Goal: Task Accomplishment & Management: Use online tool/utility

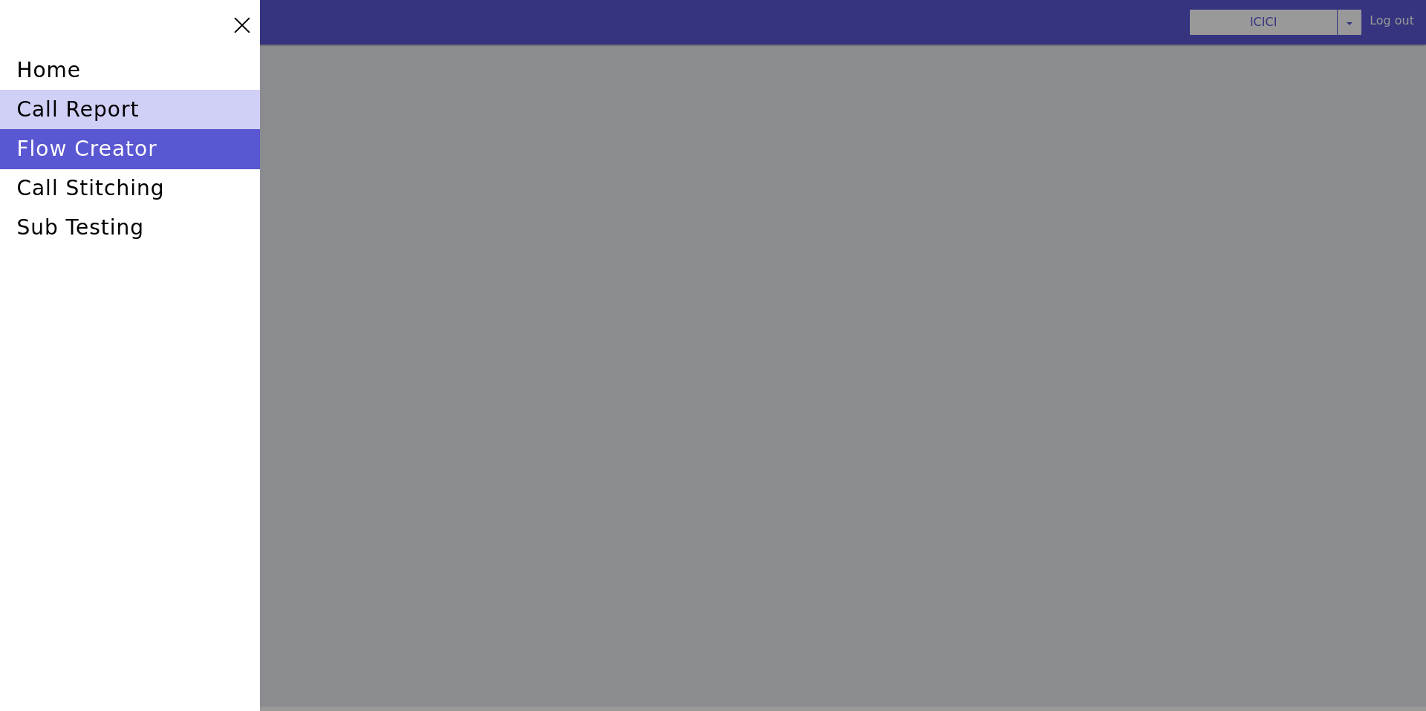
click at [1207, 399] on div "call report" at bounding box center [1338, 449] width 262 height 101
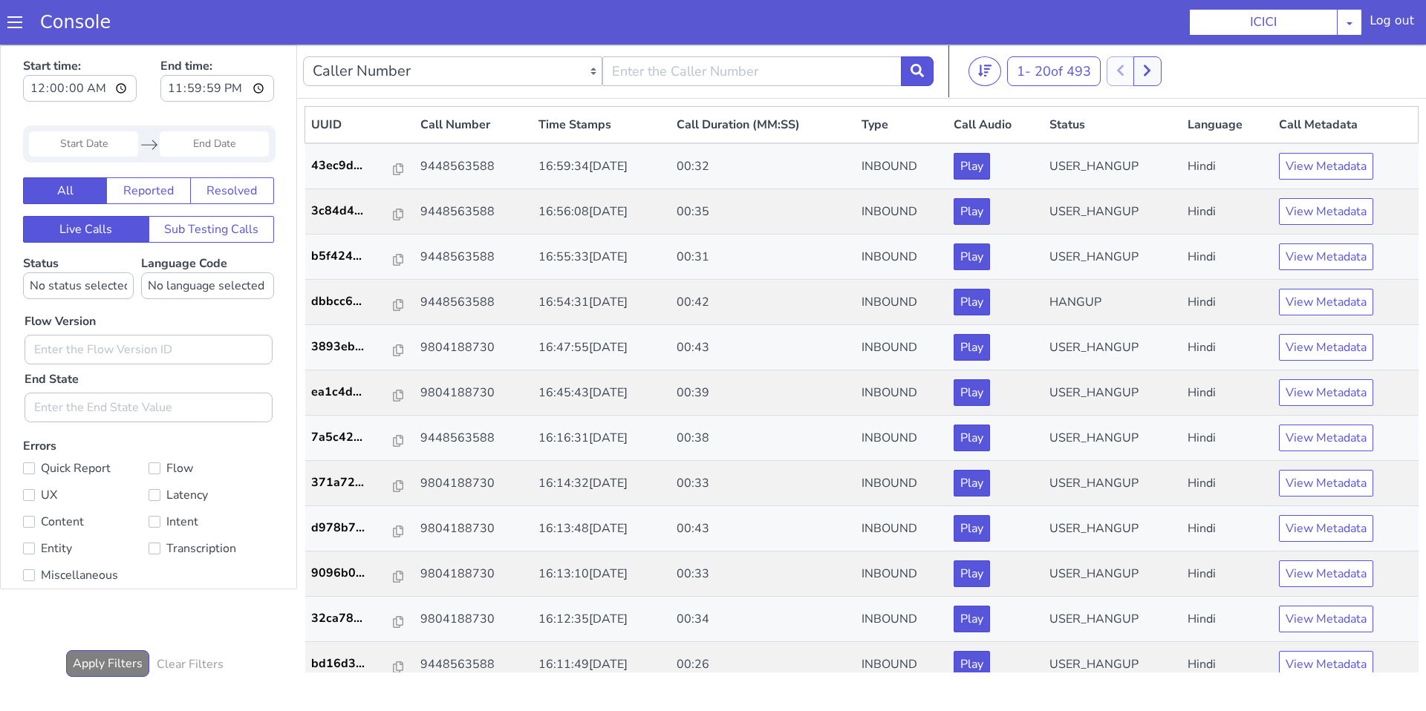
click at [22, 9] on div "Console" at bounding box center [68, 22] width 136 height 42
click at [15, 30] on div "Console" at bounding box center [68, 22] width 136 height 42
click at [15, 29] on span at bounding box center [14, 22] width 15 height 15
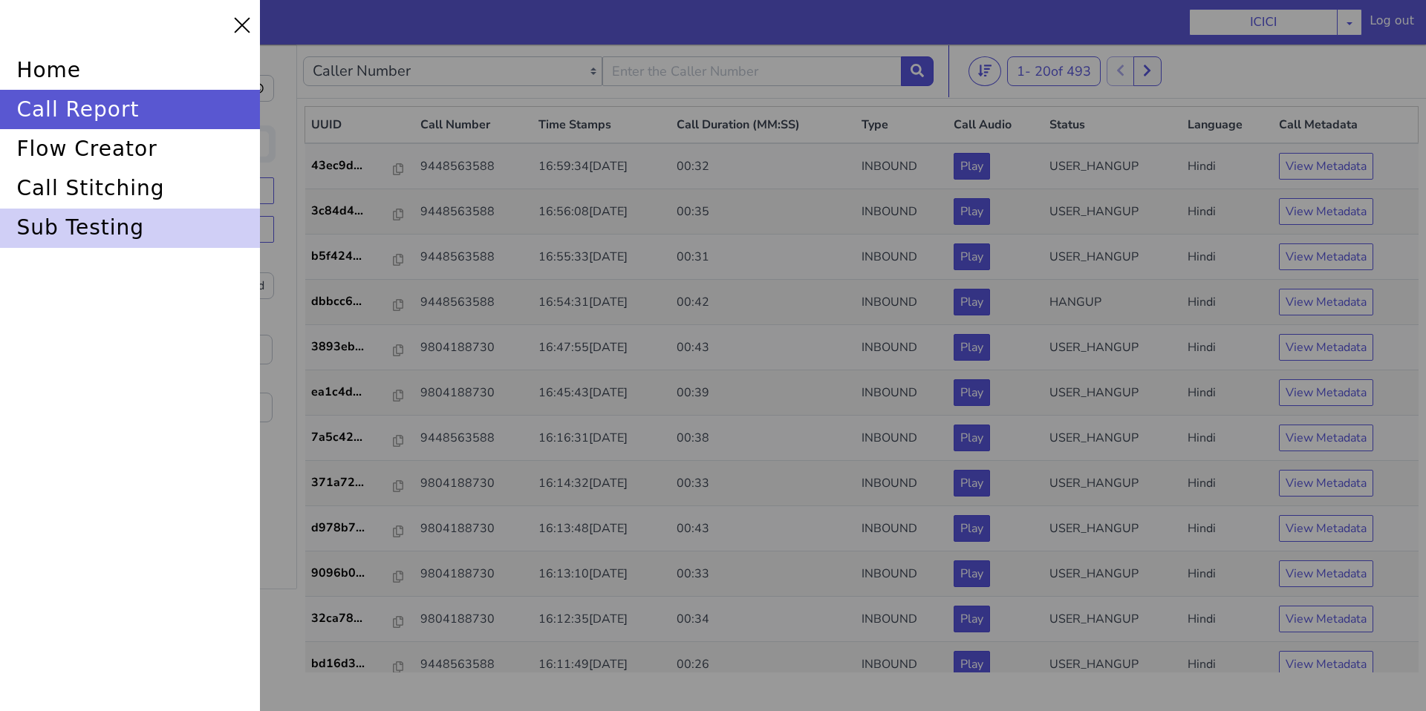
click at [51, 239] on div "sub testing" at bounding box center [130, 228] width 260 height 39
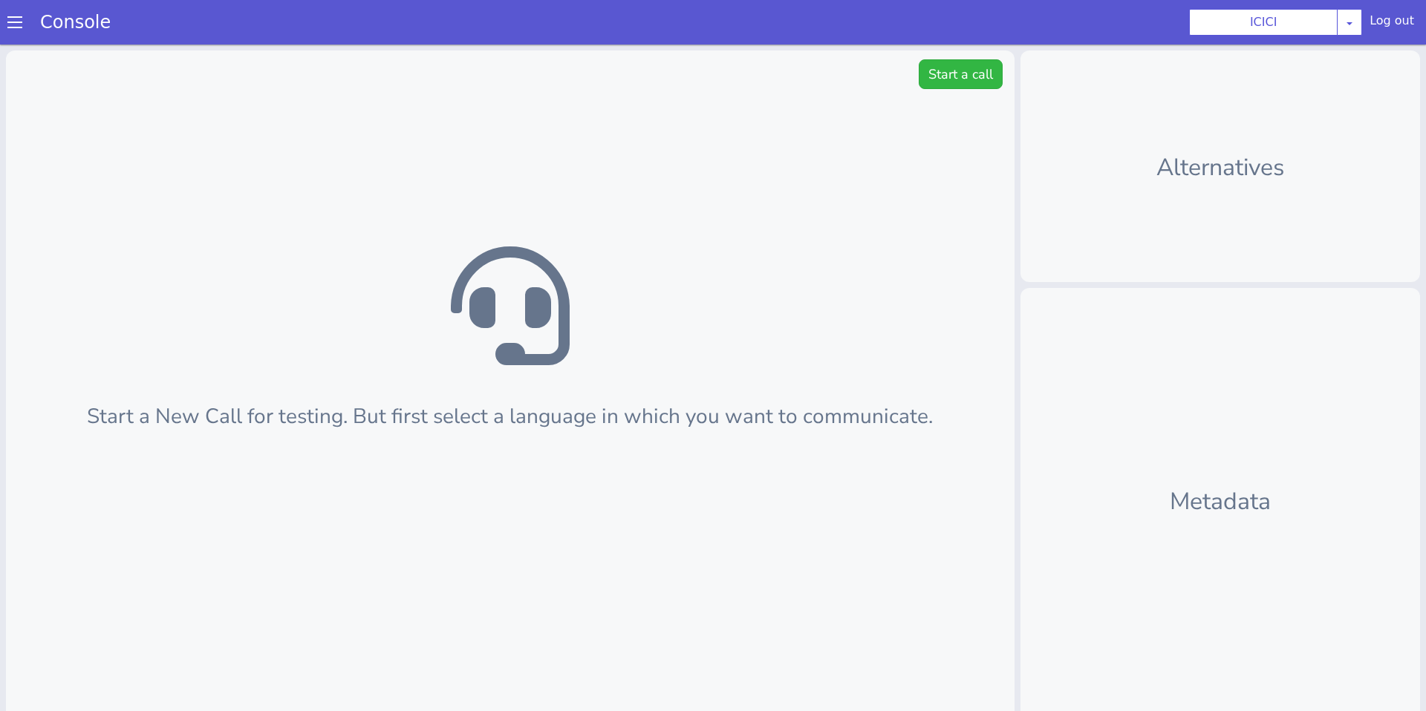
scroll to position [4, 0]
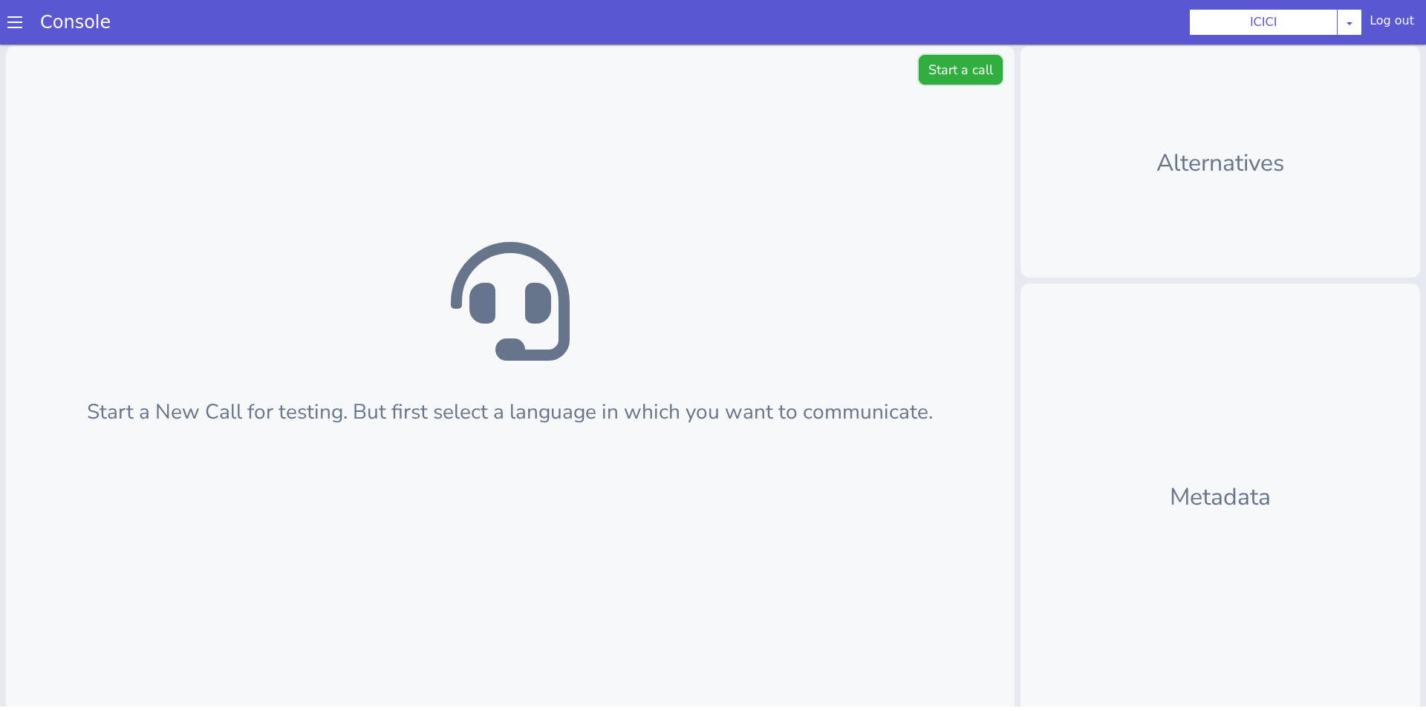
click at [954, 70] on button "Start a call" at bounding box center [961, 70] width 84 height 30
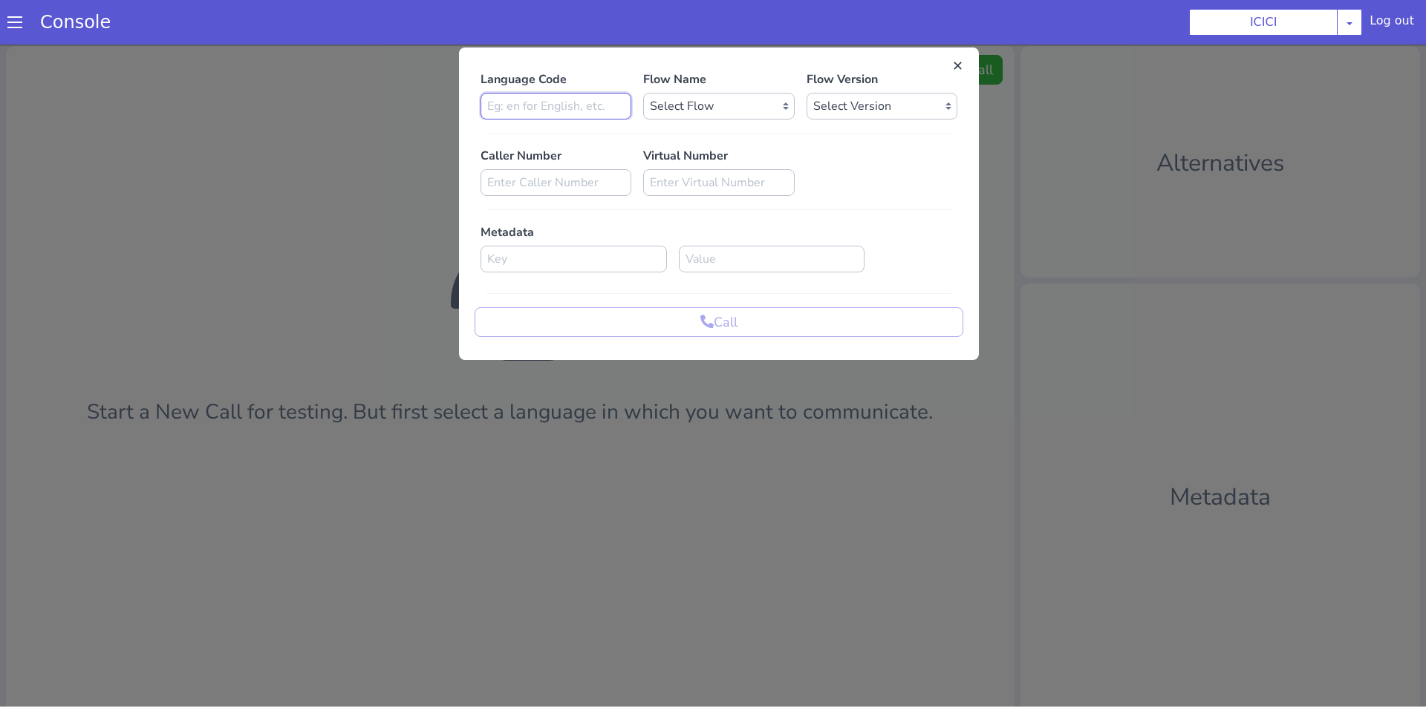
click at [596, 114] on input at bounding box center [555, 106] width 151 height 27
type input "en"
click at [696, 101] on select "Select Flow sachin_testing icici_test_import_1 icici_test icici_dummy infra_tes…" at bounding box center [718, 106] width 151 height 27
select select "b03a4faf-32c3-4c7e-b817-7f3662e43ade"
click at [643, 93] on select "Select Flow sachin_testing icici_test_import_1 icici_test icici_dummy infra_tes…" at bounding box center [718, 106] width 151 height 27
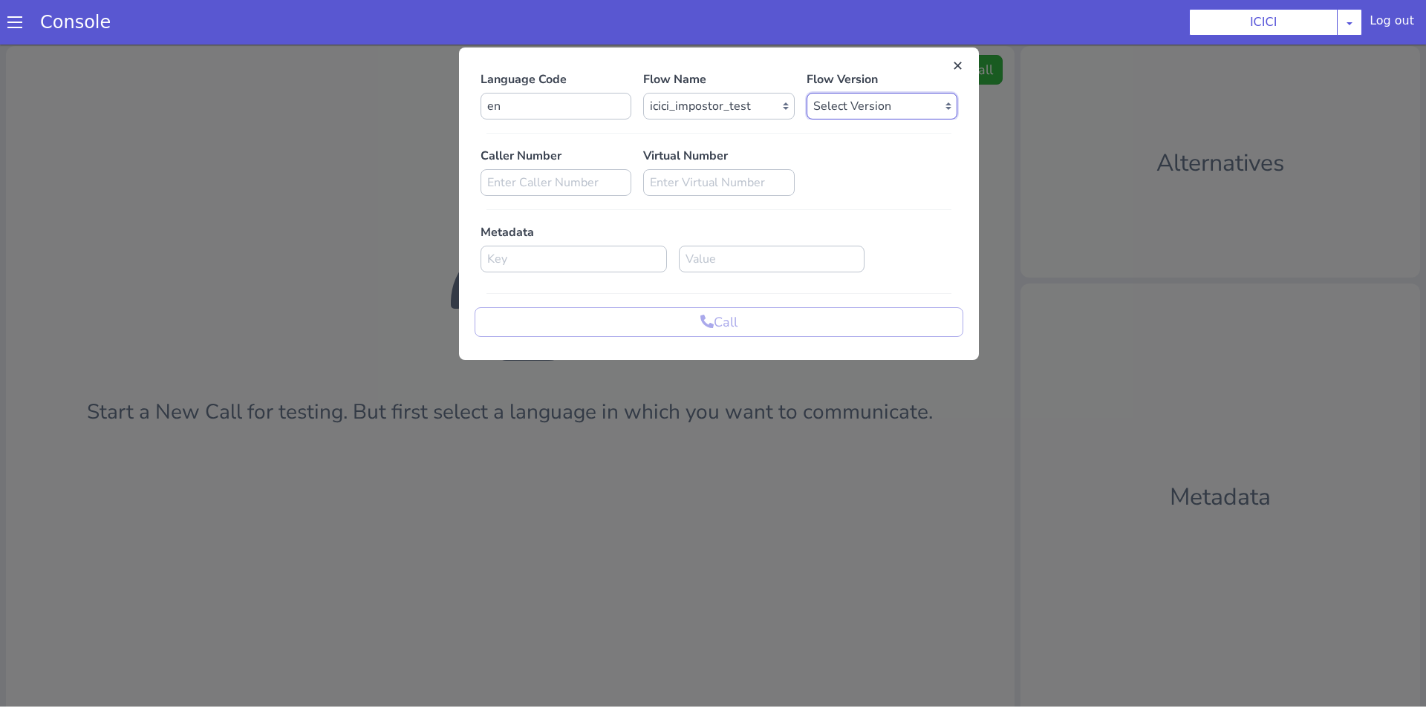
click at [830, 105] on select "Select Version 0.0.53 0.0.52 0.0.51 0.0.50 0.0.49 0.0.48 0.0.47 0.0.46 0.0.45 0…" at bounding box center [882, 106] width 151 height 27
select select "0.0.53"
click at [807, 93] on select "Select Version 0.0.53 0.0.52 0.0.51 0.0.50 0.0.49 0.0.48 0.0.47 0.0.46 0.0.45 0…" at bounding box center [882, 106] width 151 height 27
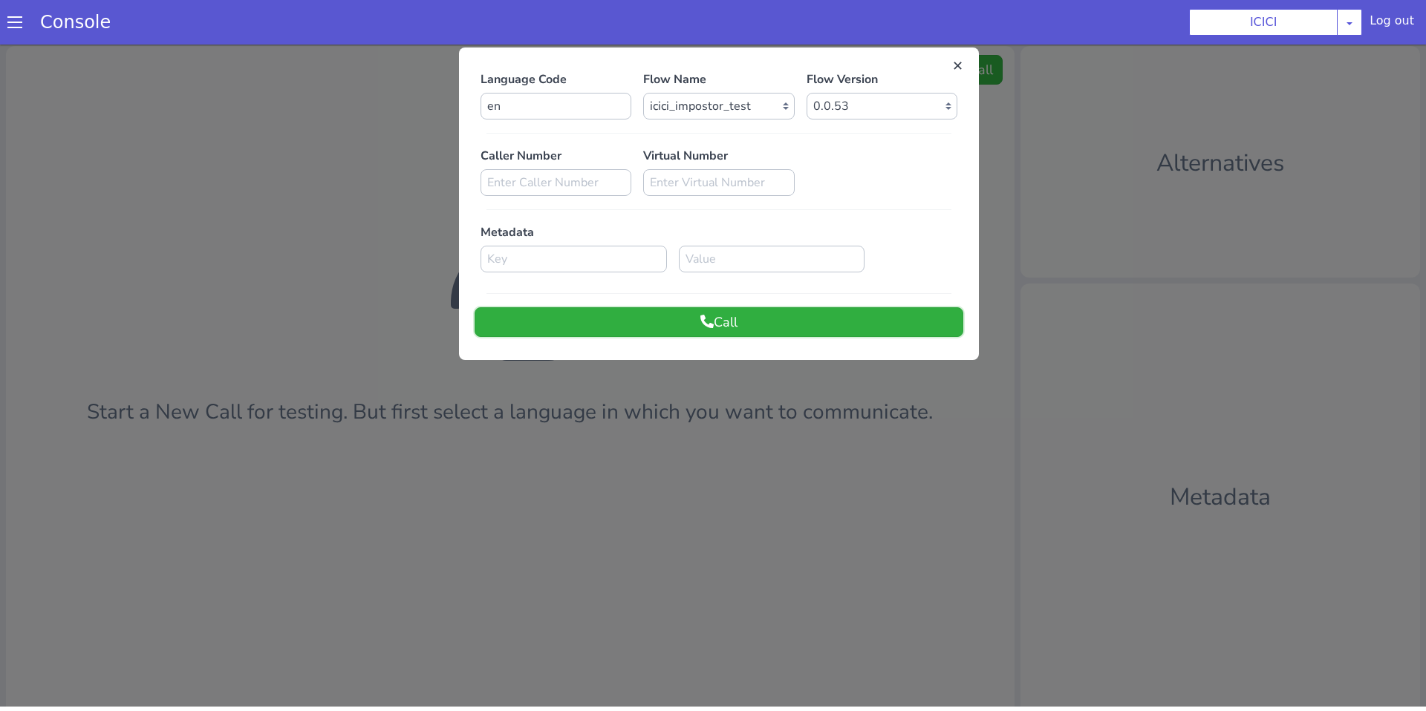
click at [800, 325] on button "Call" at bounding box center [719, 322] width 489 height 30
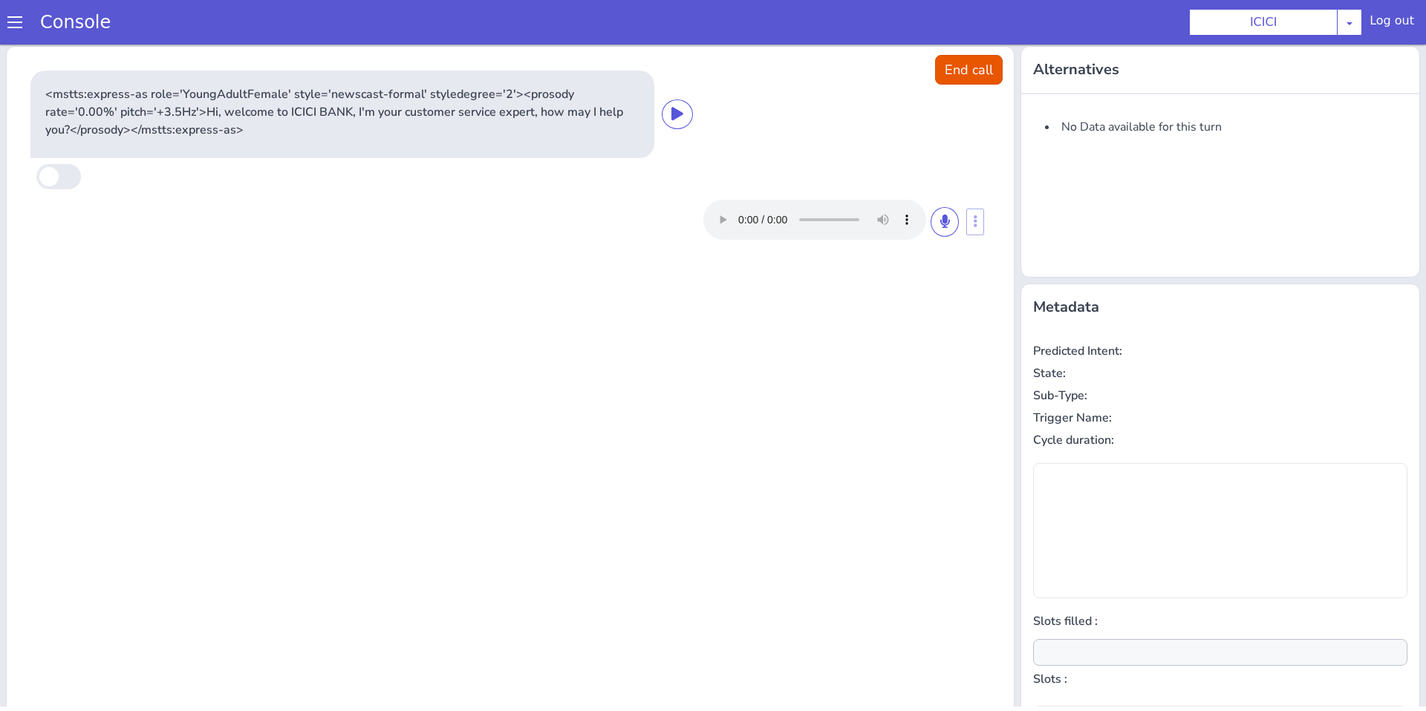
click at [948, 238] on div at bounding box center [830, 220] width 255 height 40
click at [948, 235] on button at bounding box center [945, 222] width 28 height 30
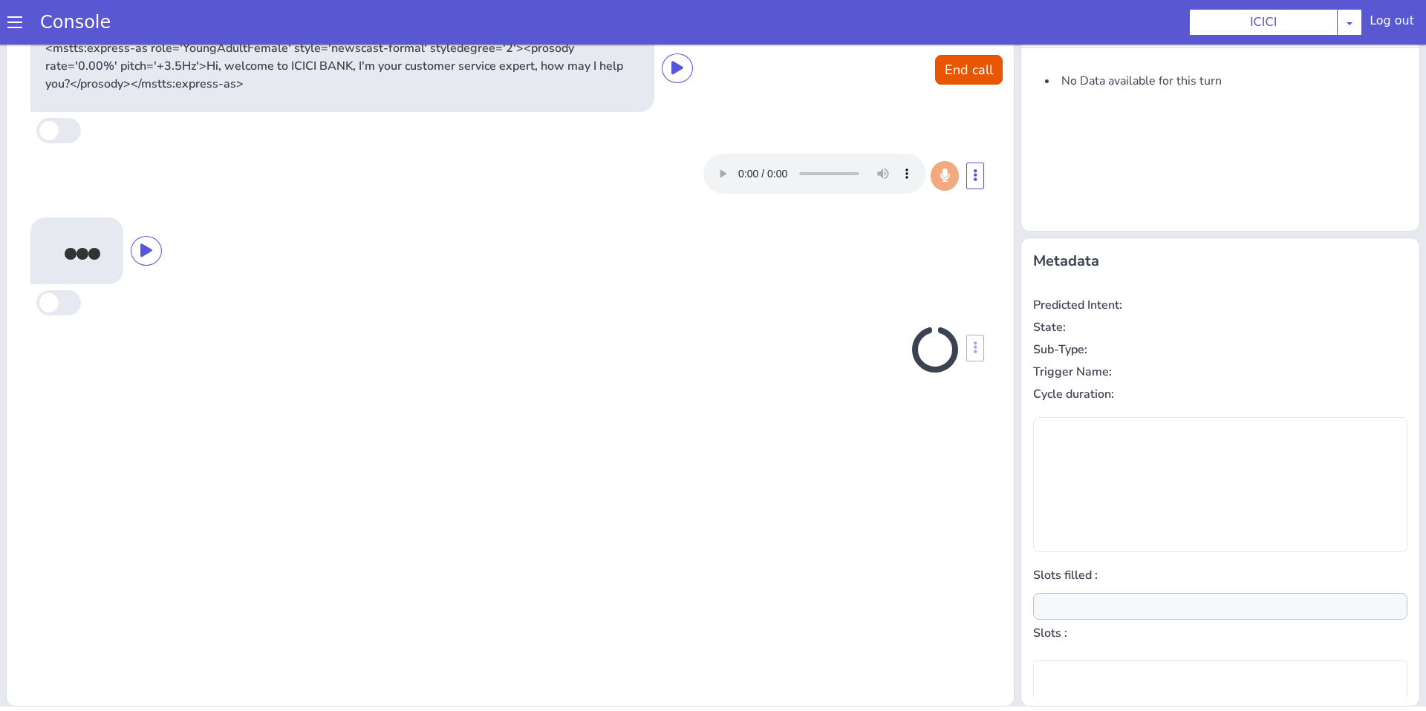
type input "null"
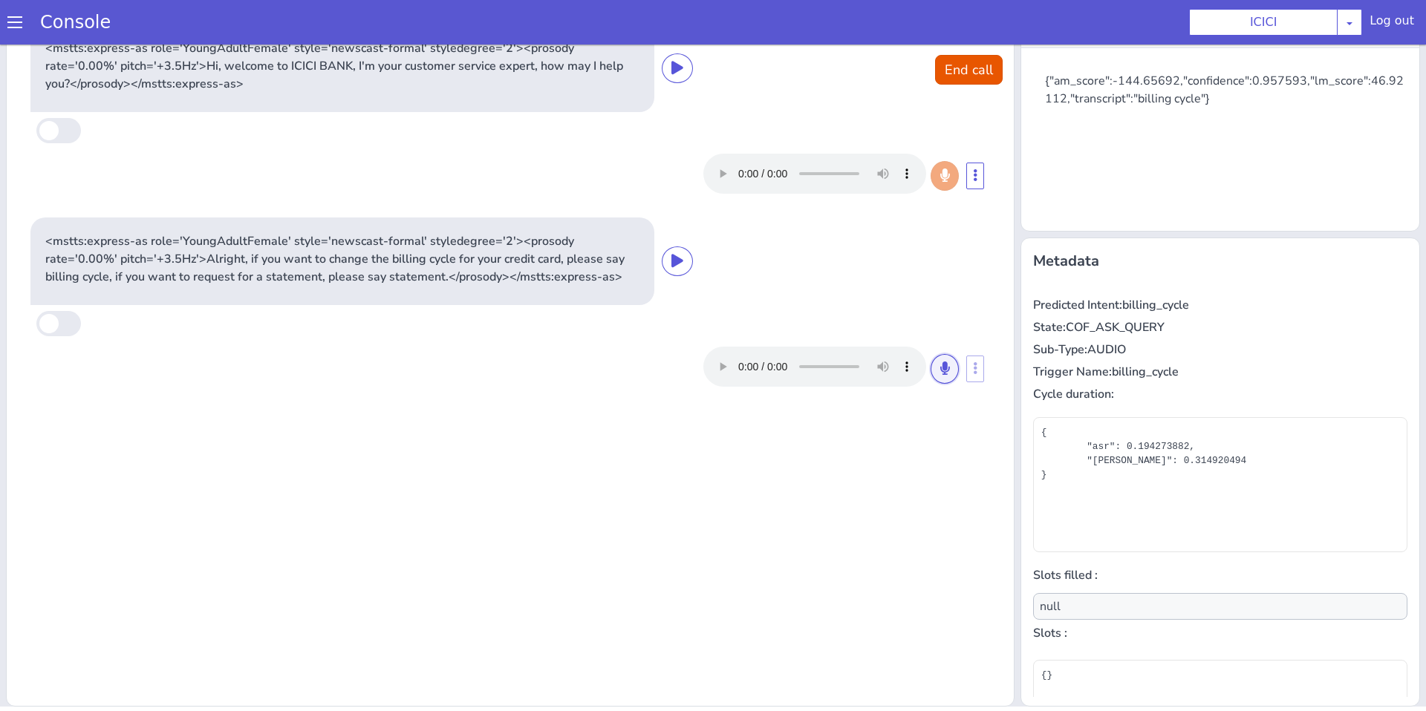
click at [942, 377] on button at bounding box center [945, 369] width 28 height 30
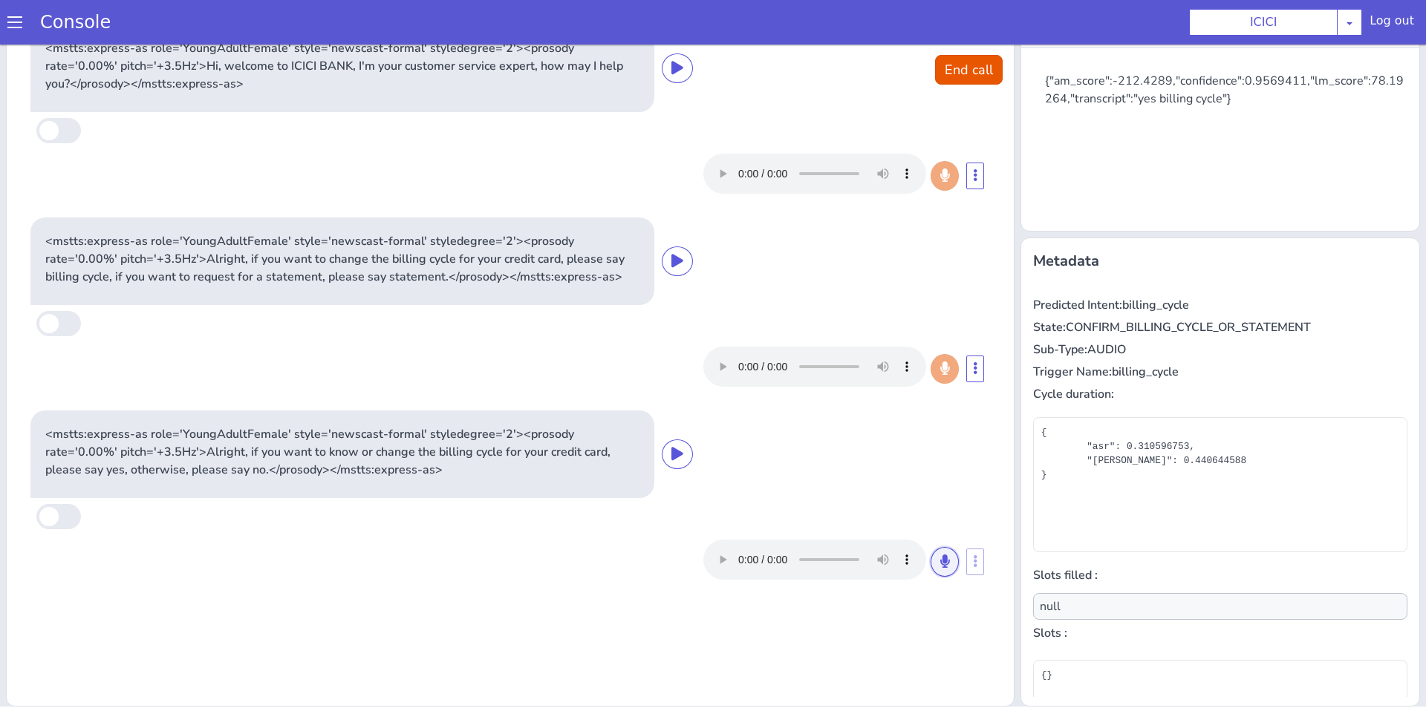
click at [948, 569] on button at bounding box center [945, 562] width 28 height 30
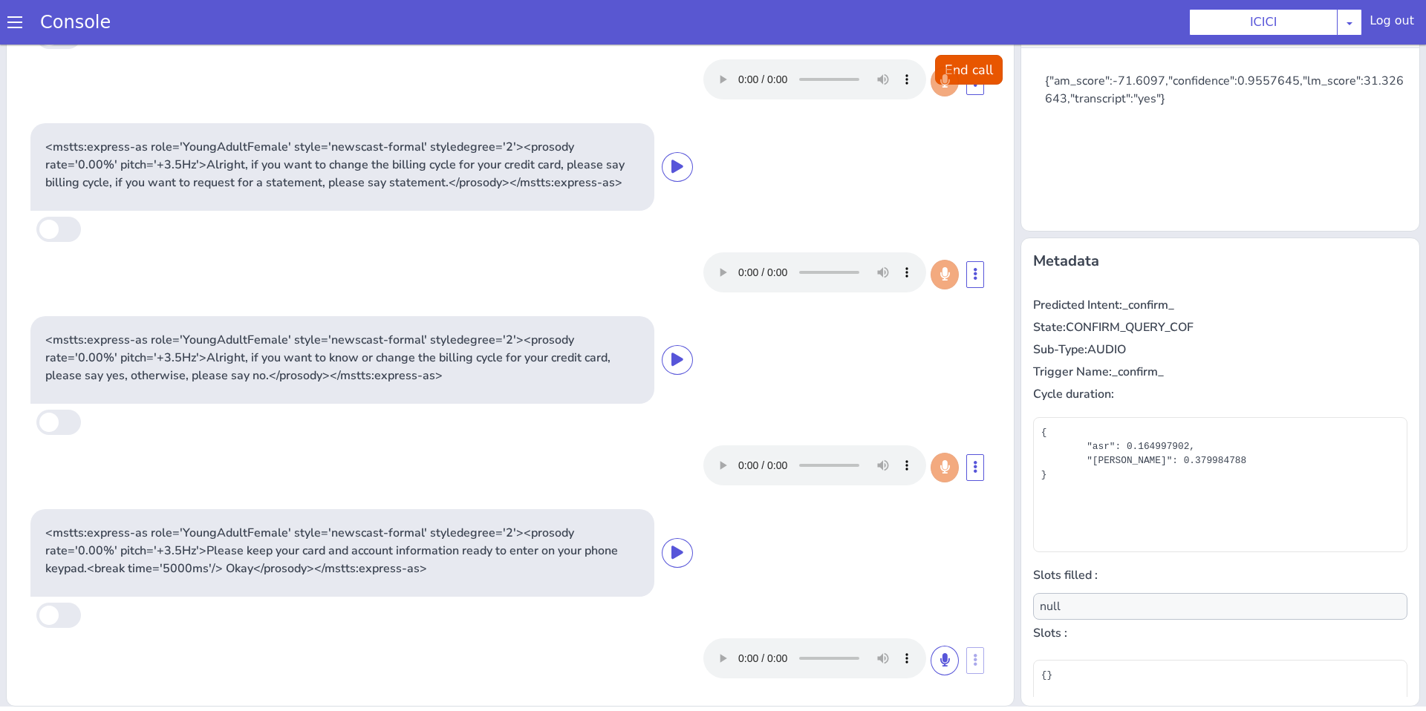
scroll to position [97, 0]
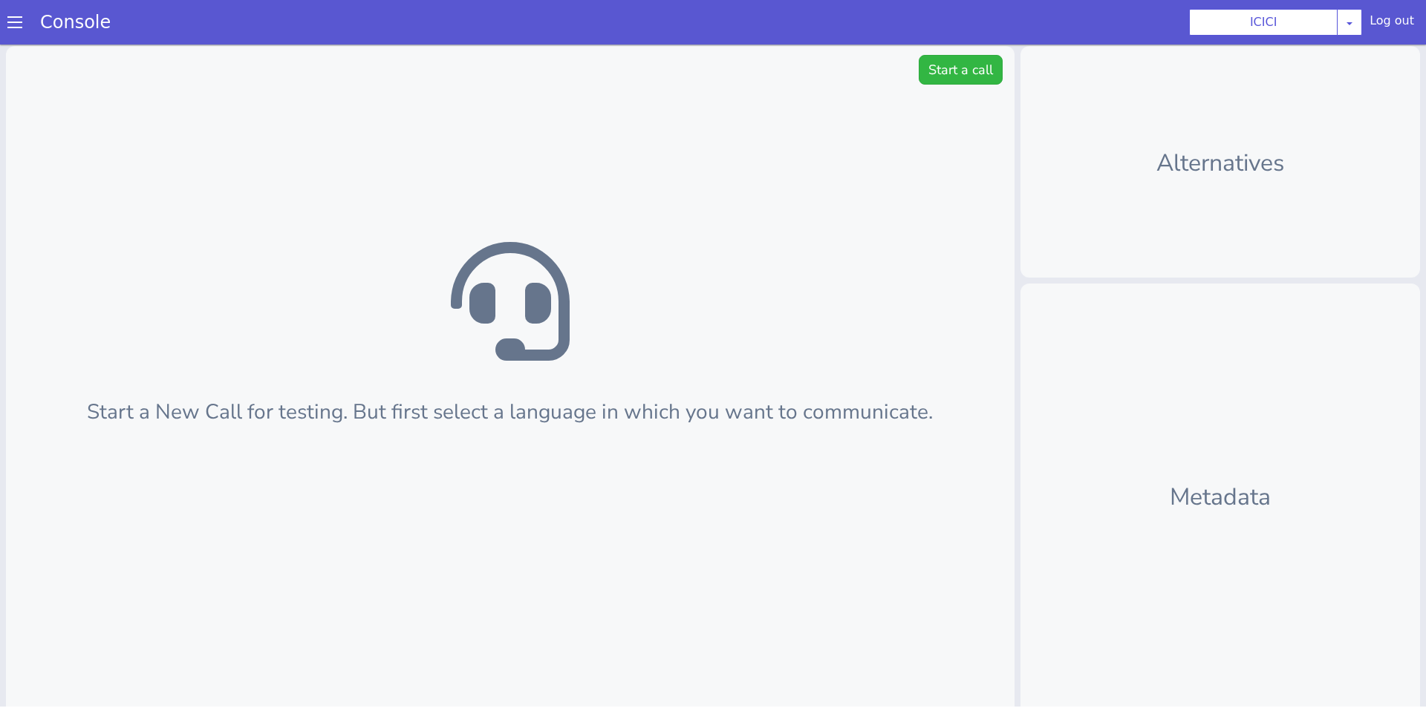
click at [15, 12] on div "Console" at bounding box center [68, 22] width 136 height 42
click at [15, 15] on span at bounding box center [14, 22] width 15 height 15
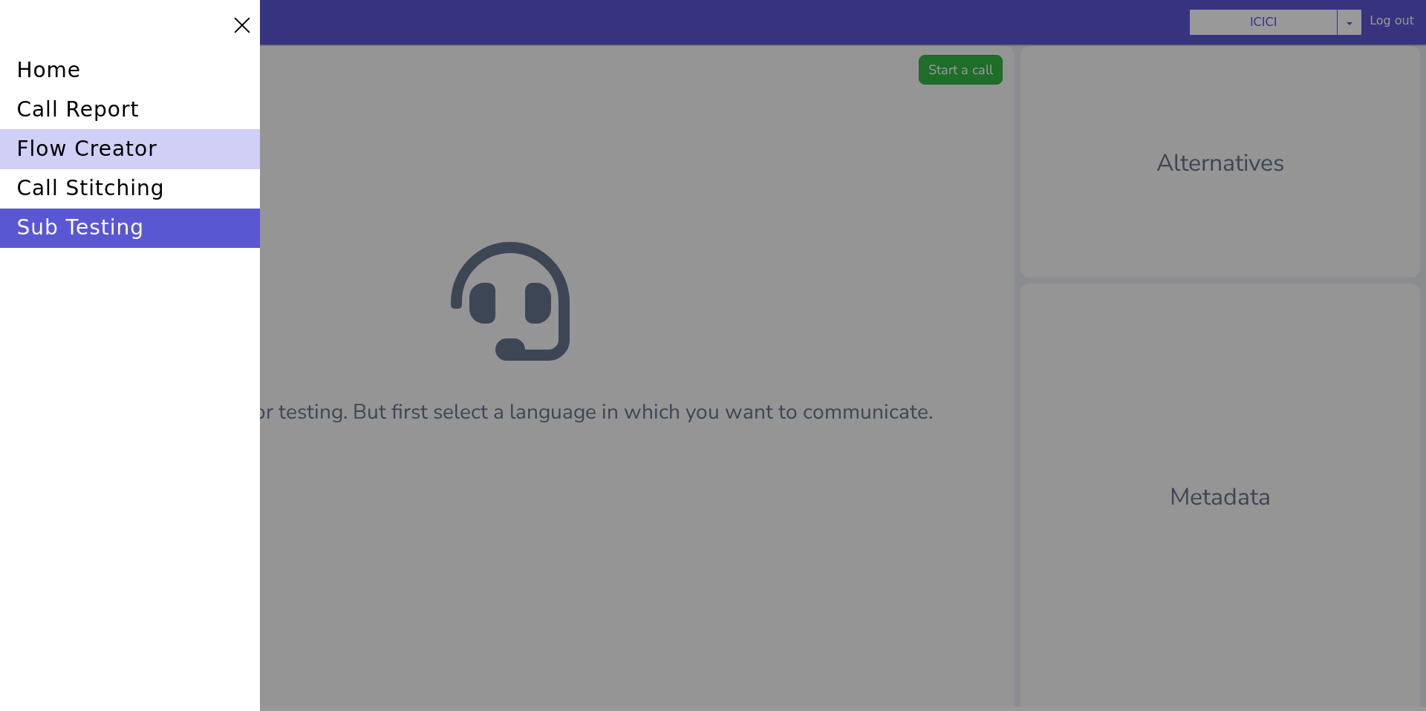
click at [96, 151] on div "flow creator" at bounding box center [130, 148] width 260 height 39
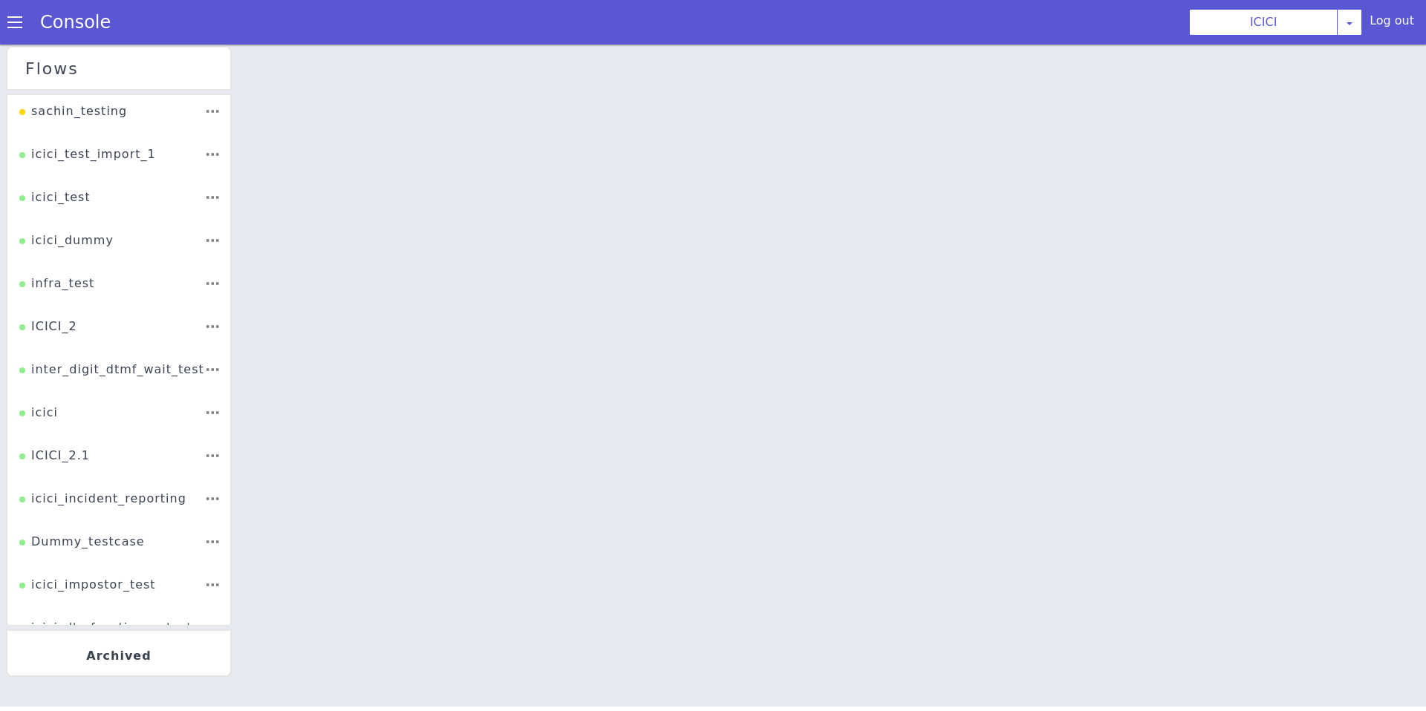
click at [153, 333] on li "ICICI_2" at bounding box center [118, 331] width 223 height 43
click at [59, 332] on div "ICICI_2" at bounding box center [48, 332] width 58 height 28
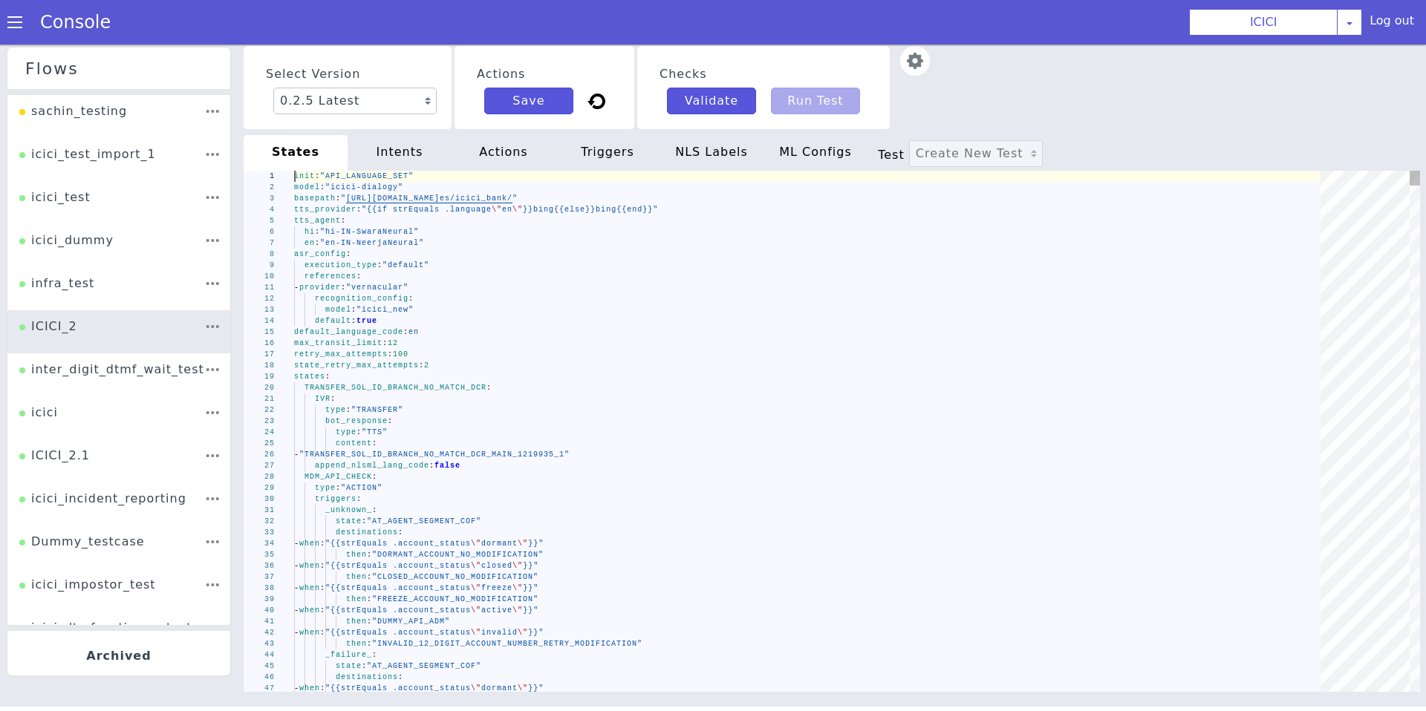
click at [366, 426] on div "1 2 3 4 5 6 7 8 9 10 11 12 13 14 15 16 17 18 19 20 21 22 23 24 25 26 27 28 29 3…" at bounding box center [832, 431] width 1176 height 521
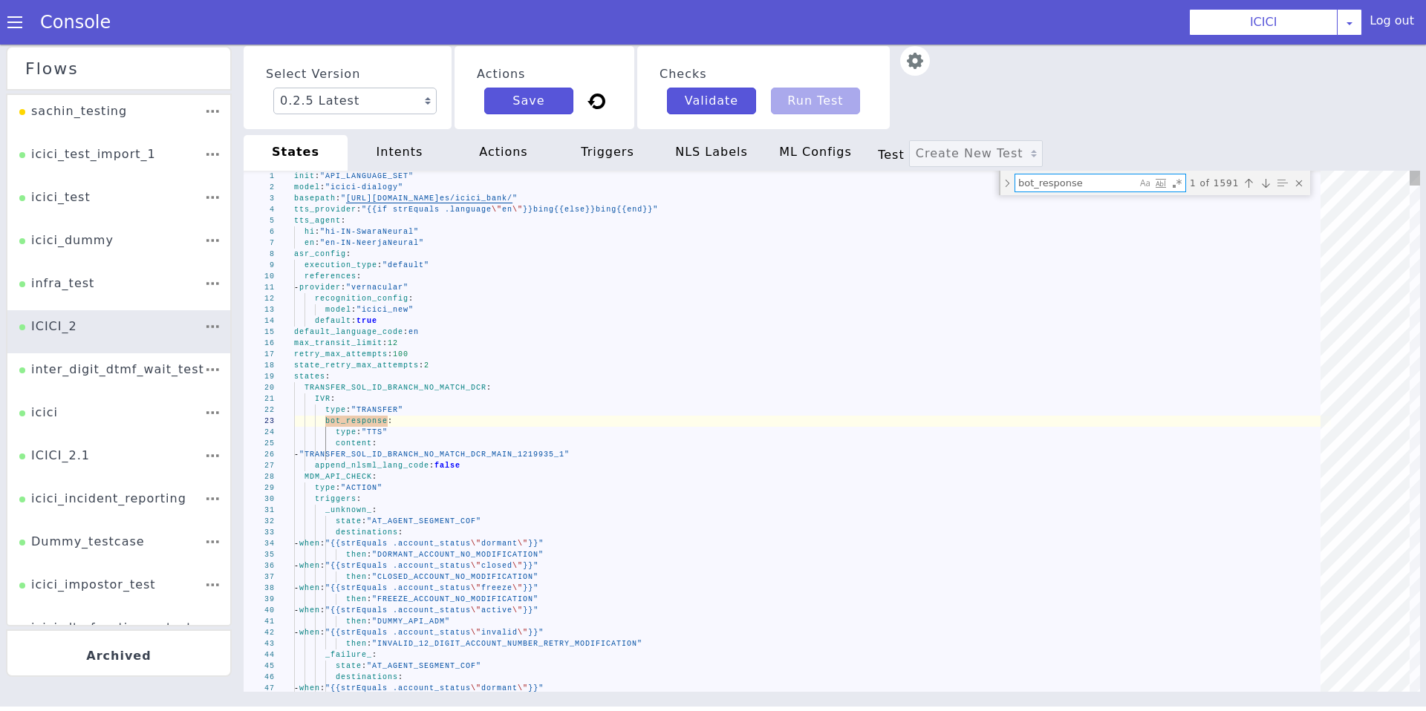
type textarea "- "CC_ADDRESS_UPDATE_REPEAT_1" triggers: _cancel_: state: "ASK_NEW_QUERY_COF" _…"
type textarea "ASK_BILLING_CYCLE_KNOW_OR_CHANGE"
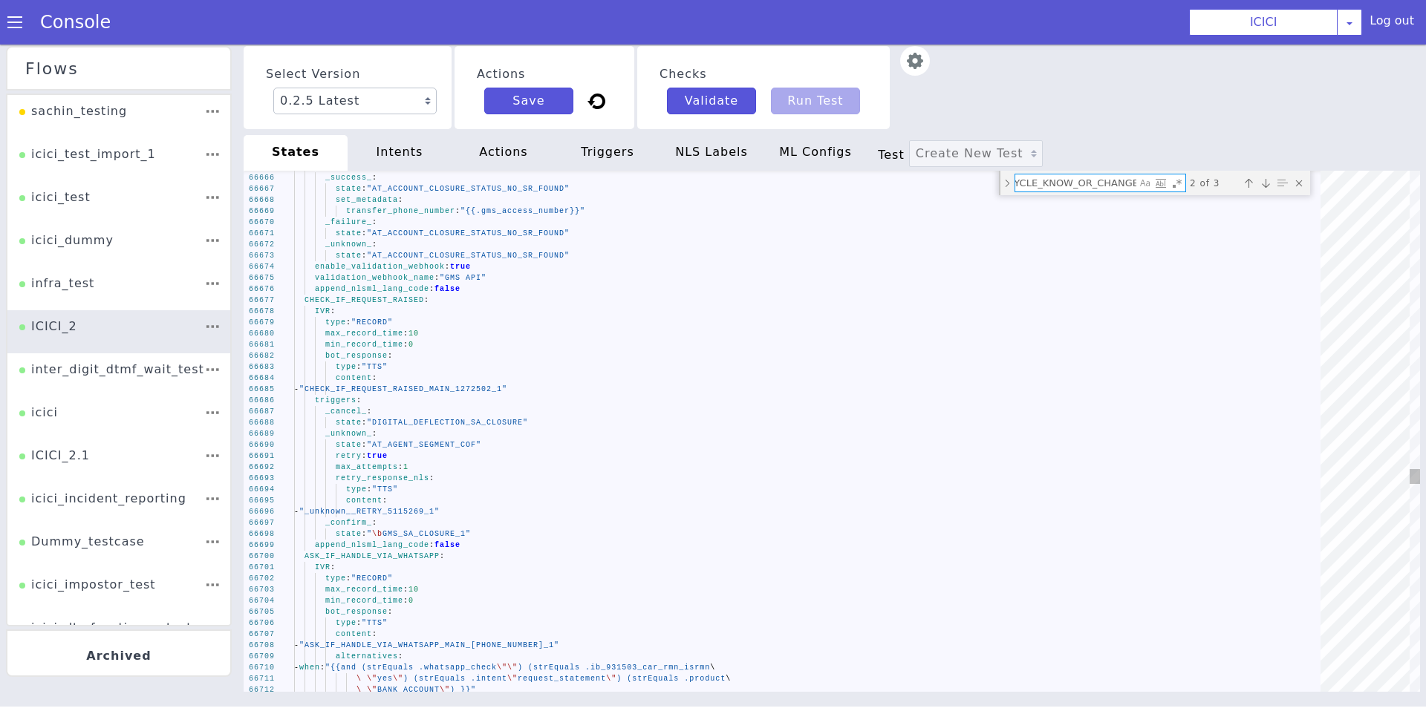
click at [1079, 188] on textarea "ASK_BILLING_CYCLE_KNOW_OR_CHANGE" at bounding box center [1075, 183] width 121 height 17
type textarea "then: "SOV_API_FETCH_STATUS_SOV_DELIVERY_DC" set_metadata: whatsapp_check: "" o…"
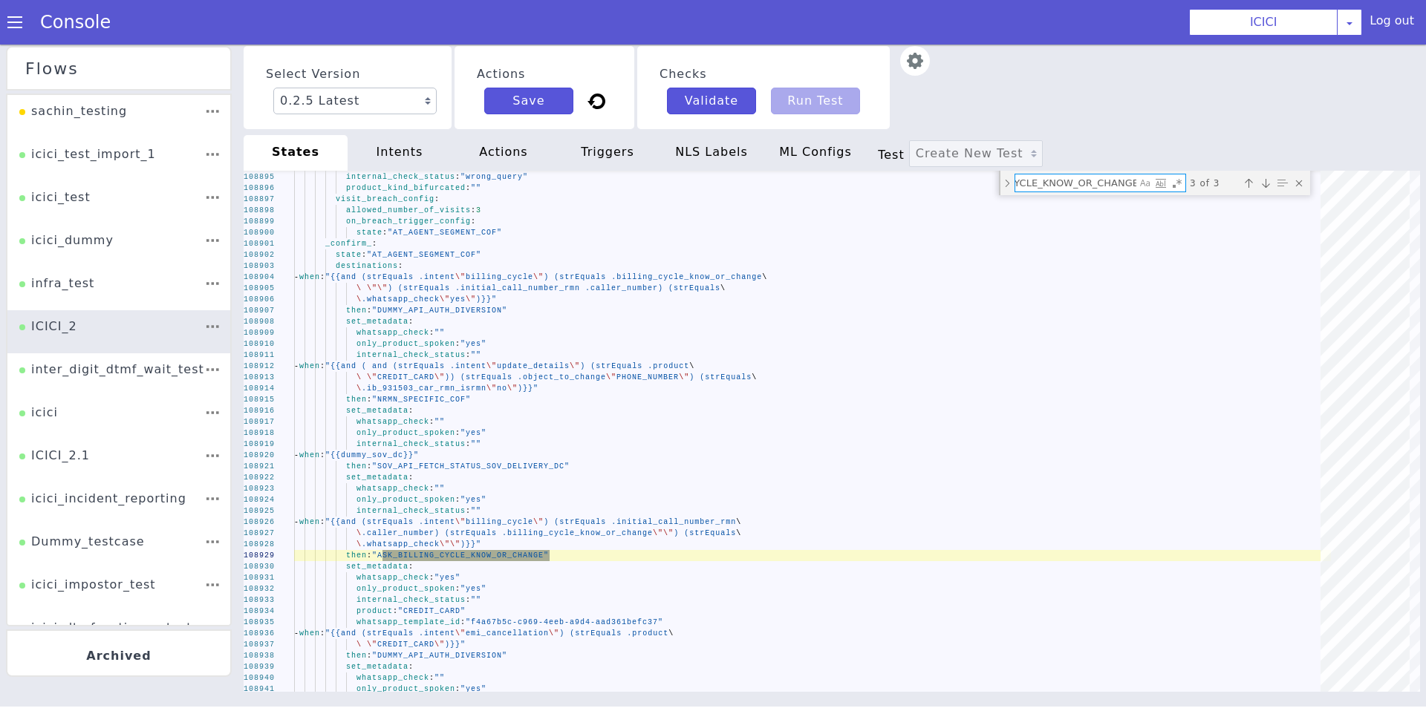
type textarea "ASK_BILLING_CYCLE_KNOW_OR_CHANGE"
